Goal: Information Seeking & Learning: Learn about a topic

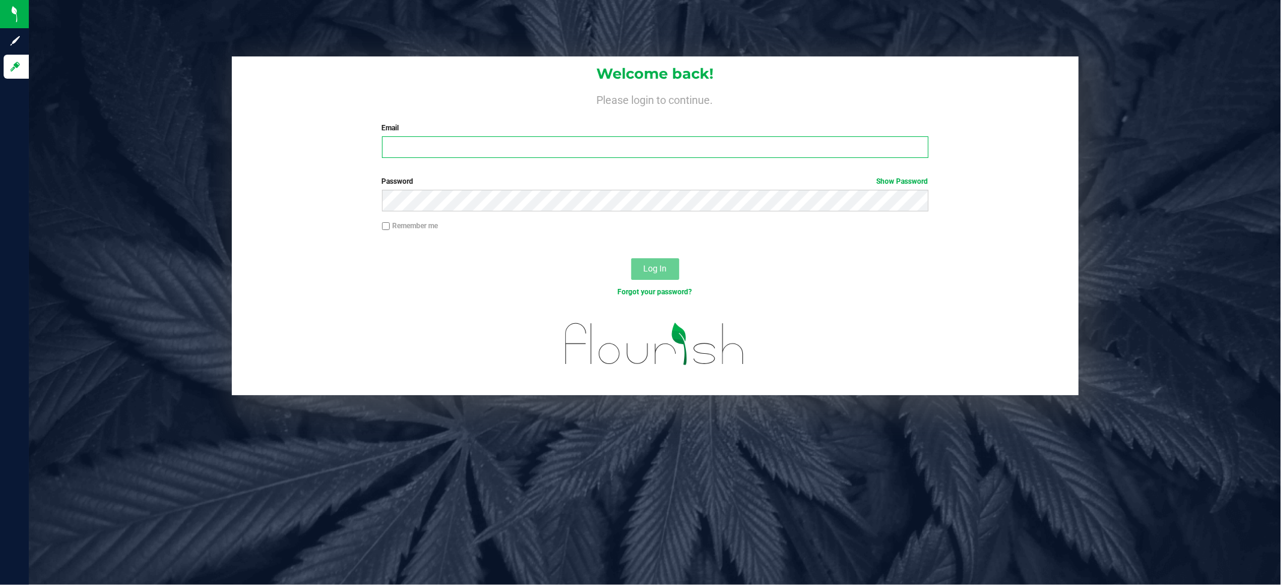
click at [438, 143] on input "Email" at bounding box center [655, 147] width 546 height 22
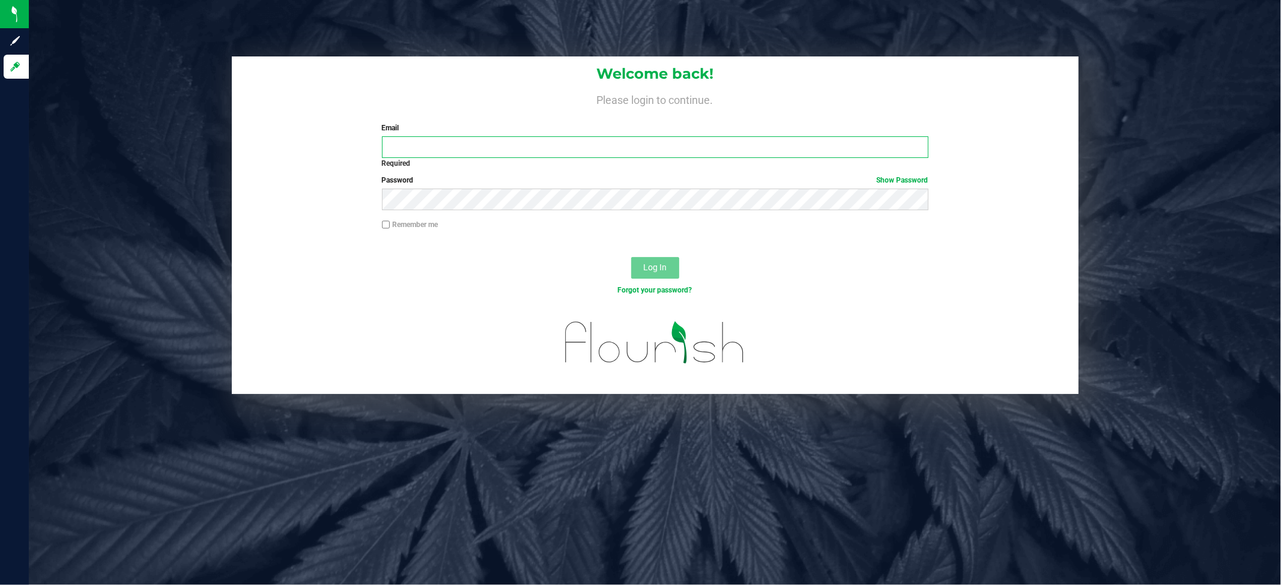
type input "[EMAIL_ADDRESS][DOMAIN_NAME]"
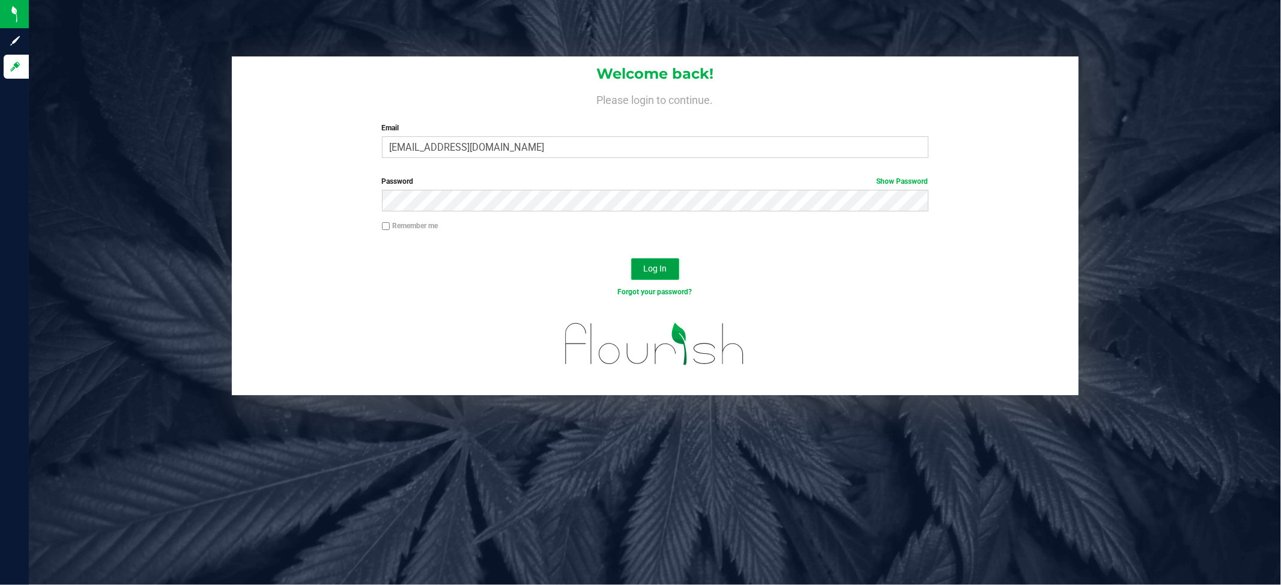
click at [649, 269] on span "Log In" at bounding box center [654, 269] width 23 height 10
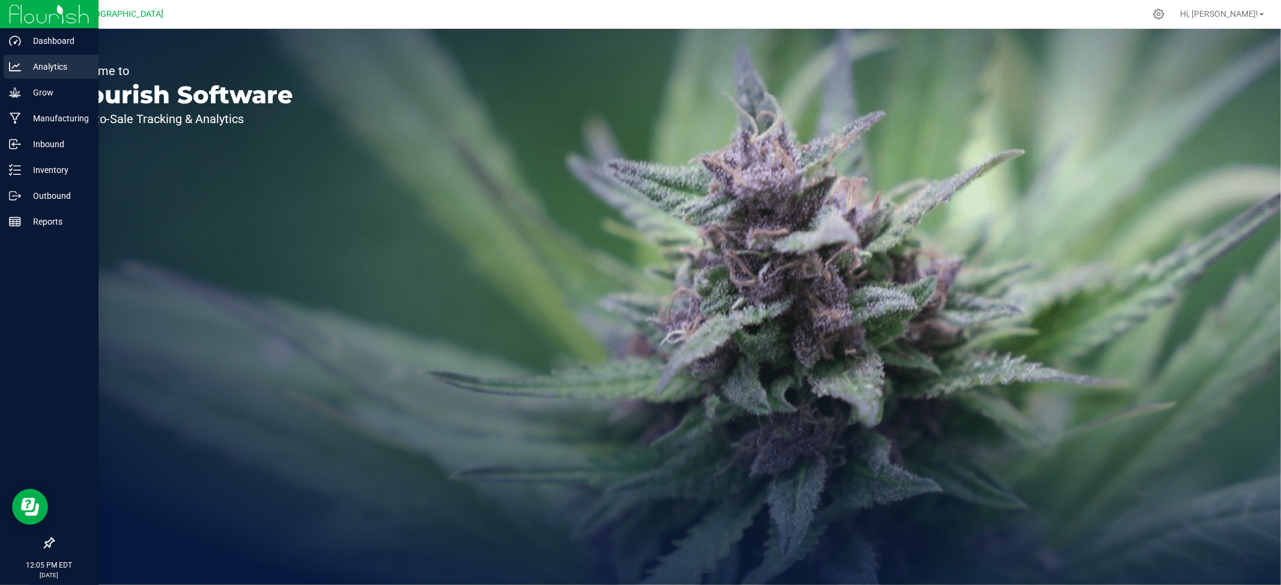
click at [44, 67] on p "Analytics" at bounding box center [57, 66] width 72 height 14
